Goal: Find specific page/section: Find specific page/section

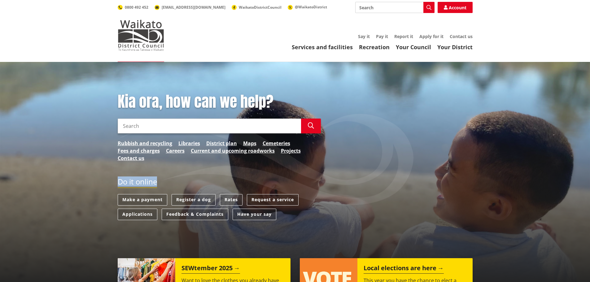
drag, startPoint x: 118, startPoint y: 182, endPoint x: 167, endPoint y: 182, distance: 49.5
click at [167, 182] on div "Do it online" at bounding box center [219, 185] width 203 height 17
drag, startPoint x: 167, startPoint y: 181, endPoint x: 115, endPoint y: 182, distance: 51.4
click at [115, 182] on div "Do it online Make a payment Register a dog Rates Request a service Applications…" at bounding box center [219, 201] width 212 height 49
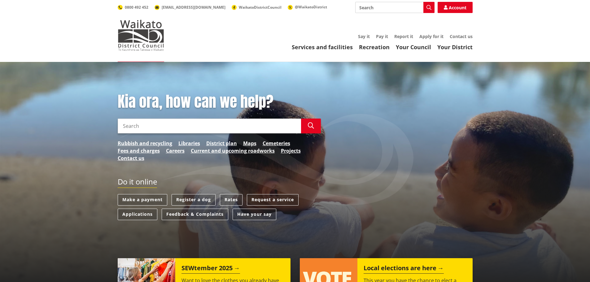
click at [159, 182] on div "Do it online" at bounding box center [219, 185] width 203 height 17
drag, startPoint x: 156, startPoint y: 182, endPoint x: 116, endPoint y: 182, distance: 39.9
click at [116, 182] on div "Do it online Make a payment Register a dog Rates Request a service Applications…" at bounding box center [219, 201] width 212 height 49
click at [117, 181] on div "Do it online Make a payment Register a dog Rates Request a service Applications…" at bounding box center [219, 201] width 212 height 49
click at [224, 143] on link "District plan" at bounding box center [221, 143] width 31 height 7
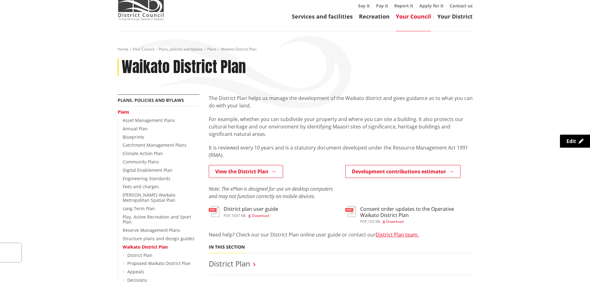
scroll to position [31, 0]
click at [229, 173] on link "View the District Plan" at bounding box center [246, 171] width 74 height 13
